Goal: Information Seeking & Learning: Find specific fact

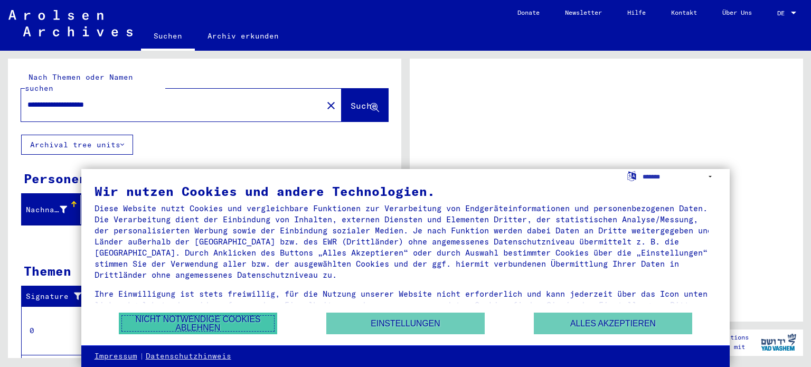
click at [203, 320] on button "Nicht notwendige Cookies ablehnen" at bounding box center [198, 323] width 158 height 22
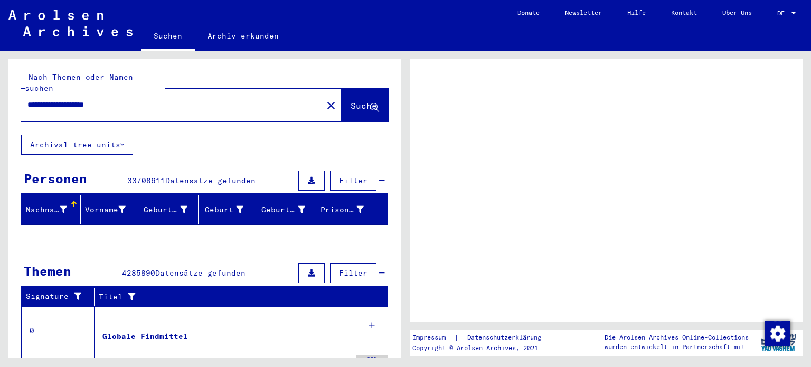
click at [351, 100] on span "Suche" at bounding box center [364, 105] width 26 height 11
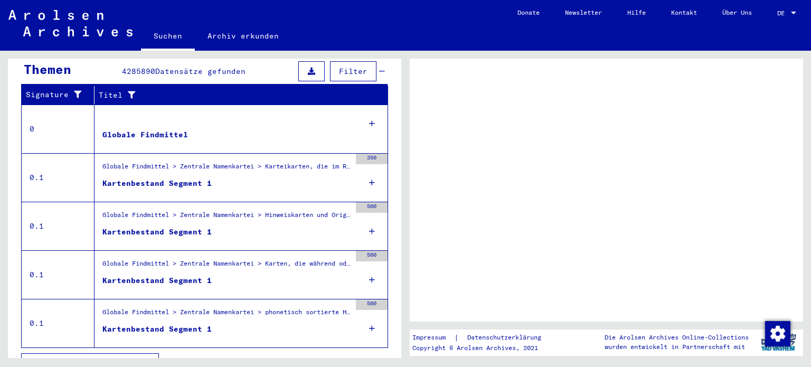
scroll to position [209, 0]
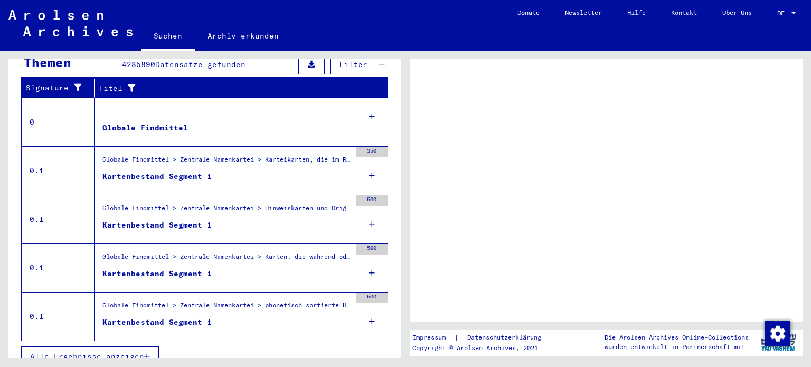
click at [93, 352] on span "Alle Ergebnisse anzeigen" at bounding box center [87, 357] width 114 height 10
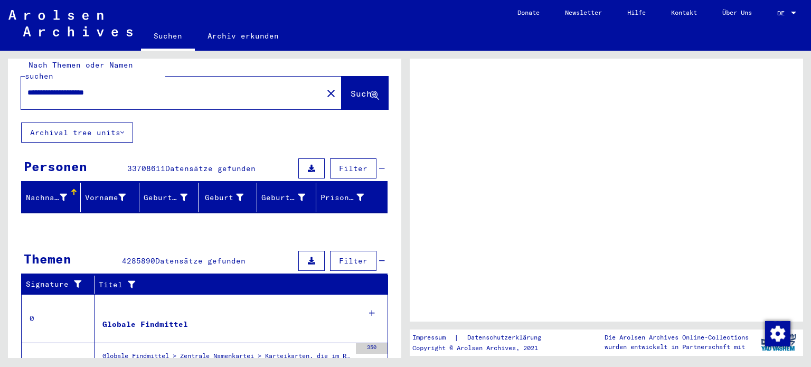
scroll to position [0, 0]
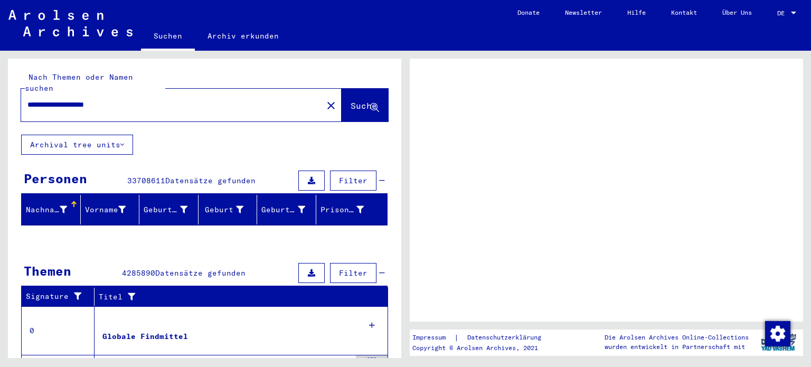
click at [79, 135] on button "Archival tree units" at bounding box center [77, 145] width 112 height 20
click at [120, 141] on icon at bounding box center [122, 144] width 4 height 7
drag, startPoint x: 397, startPoint y: 140, endPoint x: 405, endPoint y: 112, distance: 29.6
click at [406, 112] on div "Impressum | Datenschutzerklärung Copyright © Arolsen Archives, 2021 Die Arolsen…" at bounding box center [608, 204] width 405 height 307
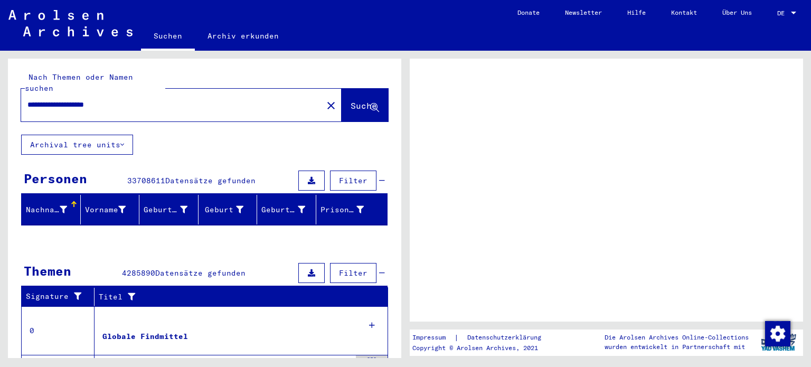
click at [342, 176] on span "Filter" at bounding box center [353, 181] width 29 height 10
click at [792, 8] on div "DE DE" at bounding box center [787, 11] width 21 height 18
click at [793, 12] on div at bounding box center [793, 13] width 5 height 3
